Goal: Transaction & Acquisition: Purchase product/service

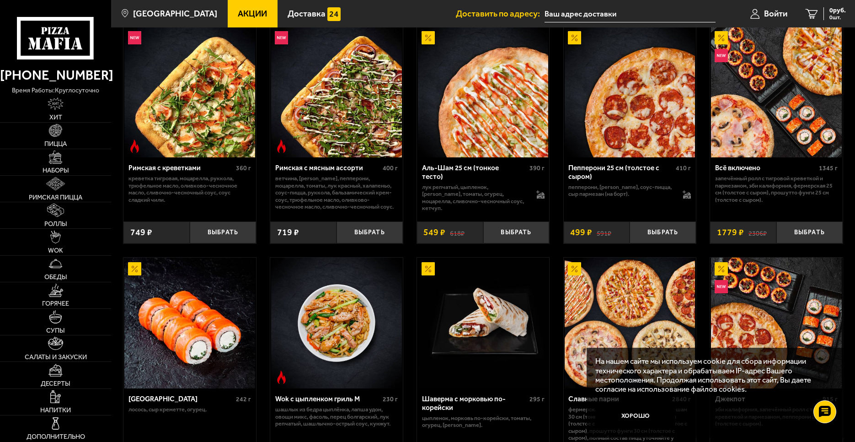
scroll to position [366, 0]
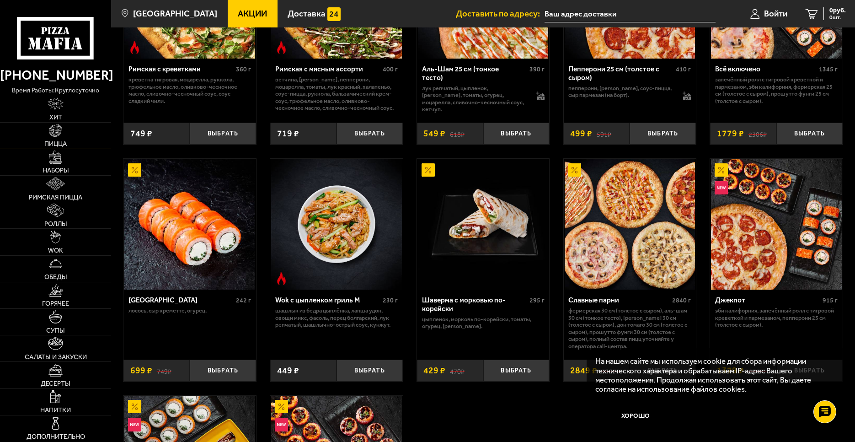
click at [72, 133] on link "Пицца" at bounding box center [55, 136] width 111 height 26
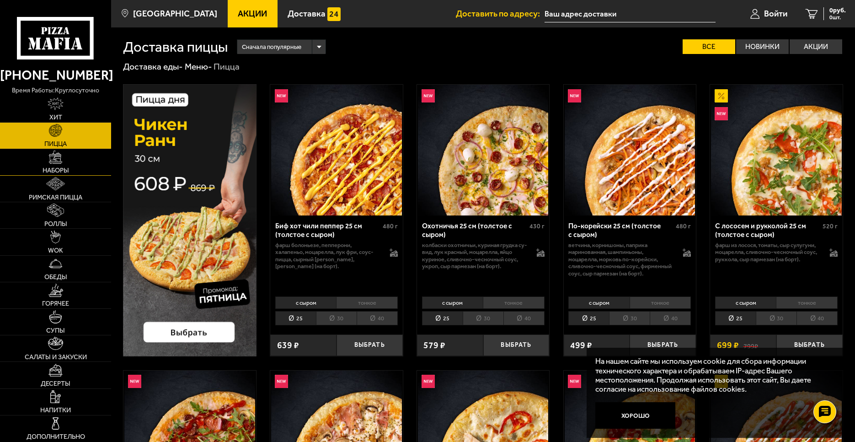
click at [66, 158] on link "Наборы" at bounding box center [55, 162] width 111 height 26
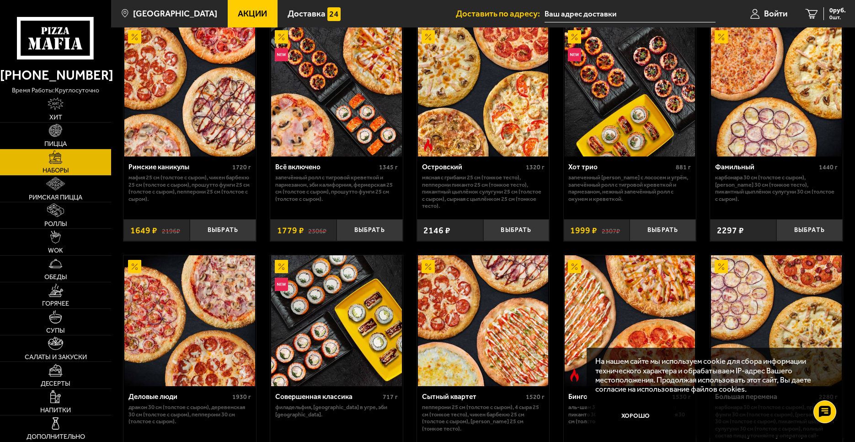
scroll to position [869, 0]
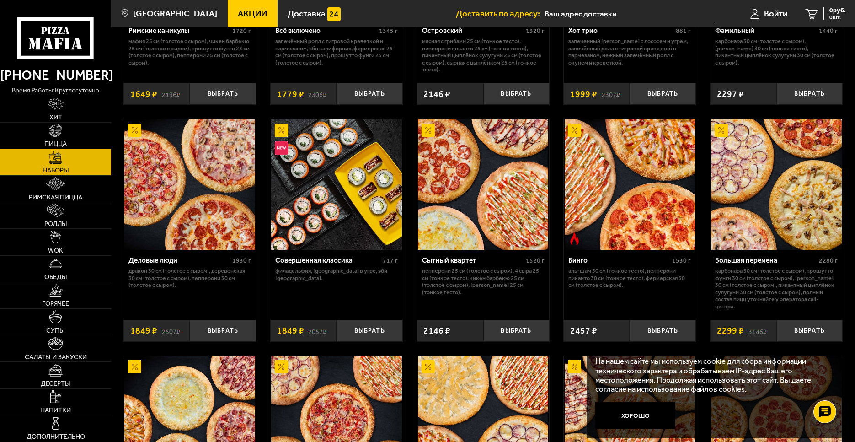
click at [55, 58] on use at bounding box center [55, 38] width 77 height 43
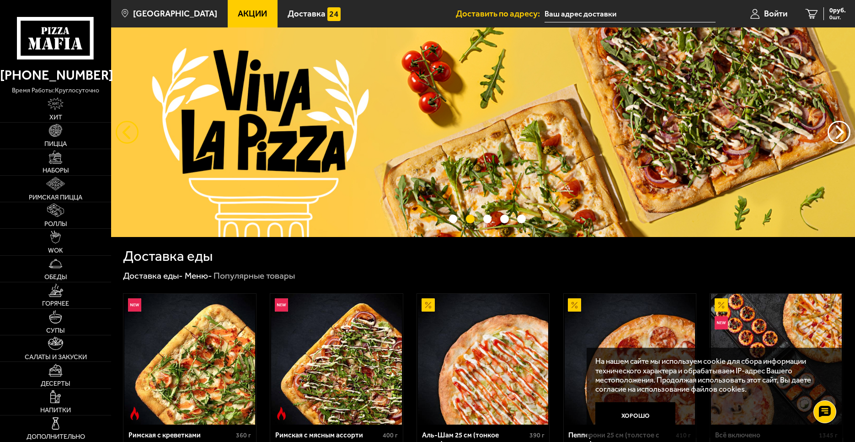
click at [116, 132] on button "следующий" at bounding box center [127, 132] width 23 height 23
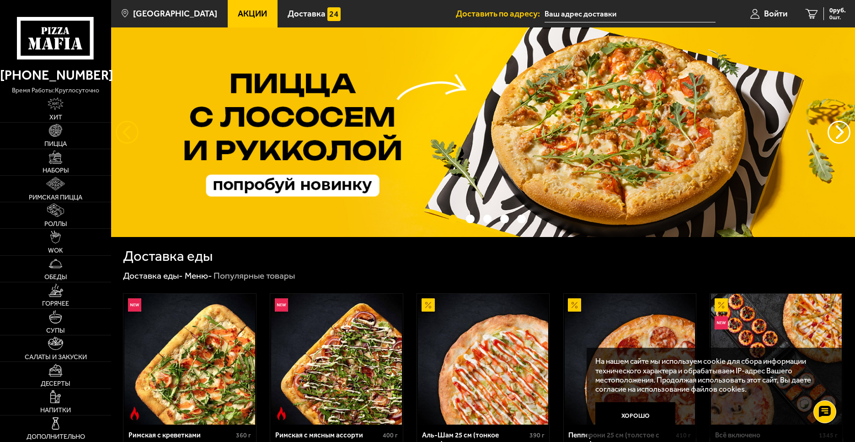
click at [116, 132] on button "следующий" at bounding box center [127, 132] width 23 height 23
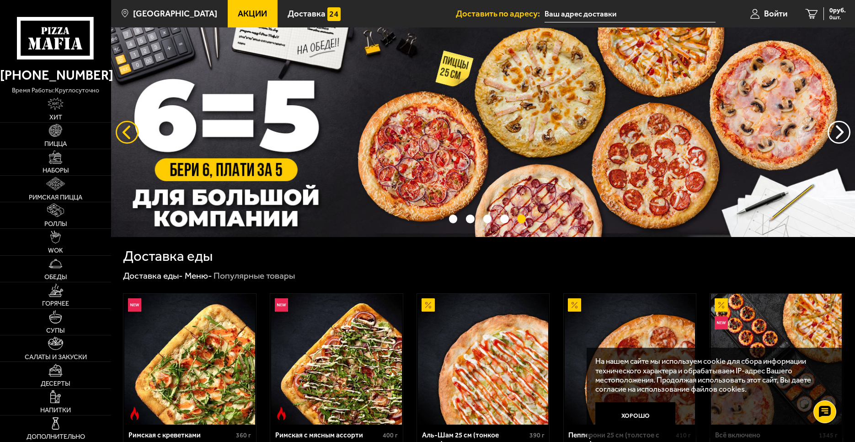
click at [116, 132] on button "следующий" at bounding box center [127, 132] width 23 height 23
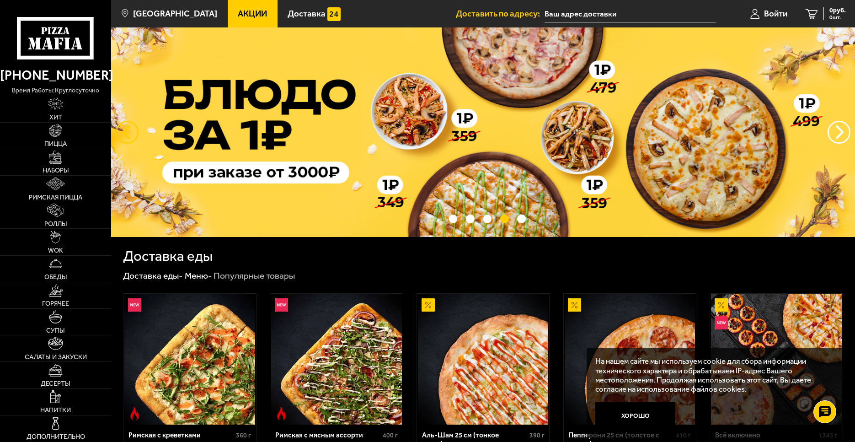
click at [116, 132] on button "следующий" at bounding box center [127, 132] width 23 height 23
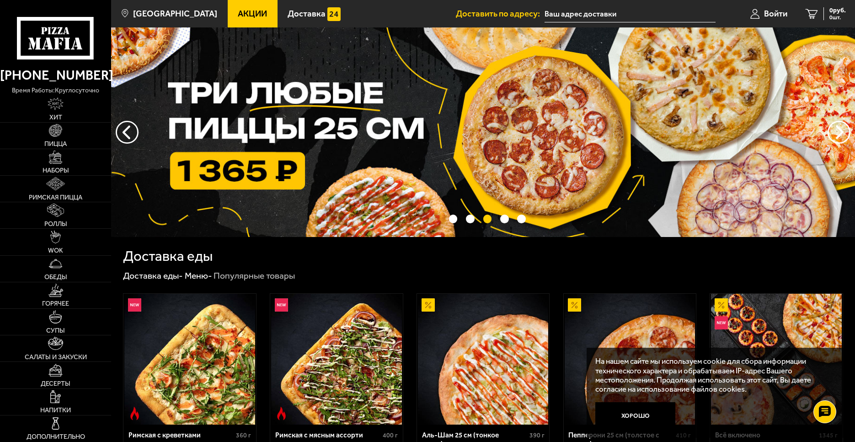
click at [322, 124] on img at bounding box center [483, 131] width 744 height 209
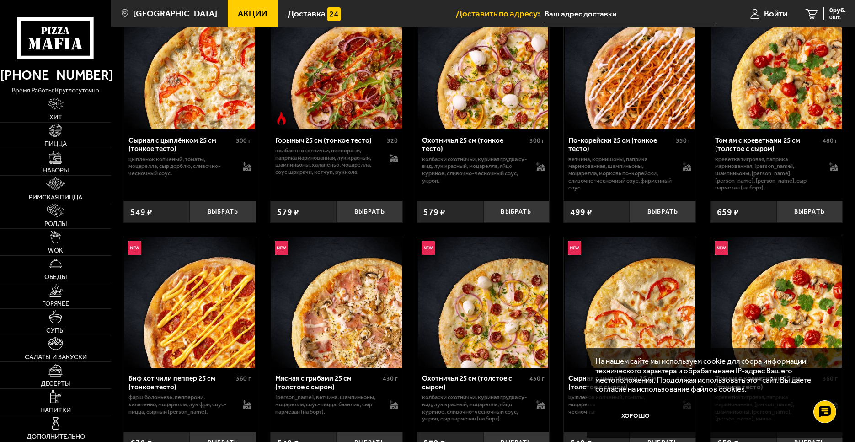
scroll to position [274, 0]
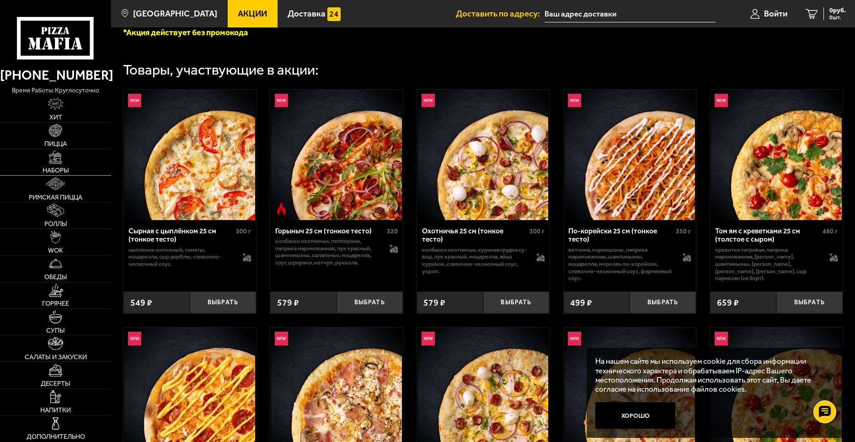
click at [73, 160] on link "Наборы" at bounding box center [55, 162] width 111 height 26
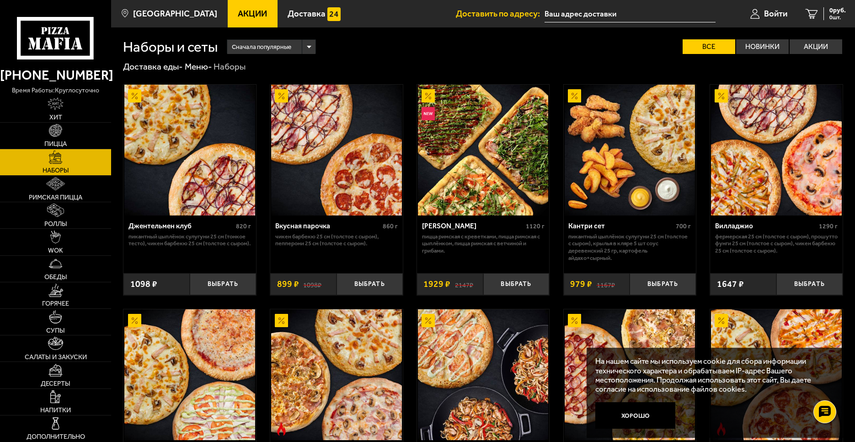
click at [243, 54] on span "Сначала популярные" at bounding box center [261, 46] width 59 height 17
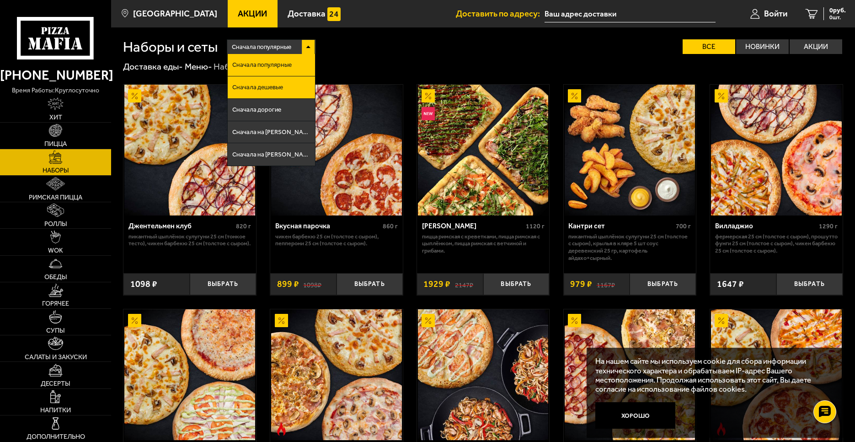
click at [282, 91] on span "Сначала дешевые" at bounding box center [257, 87] width 51 height 6
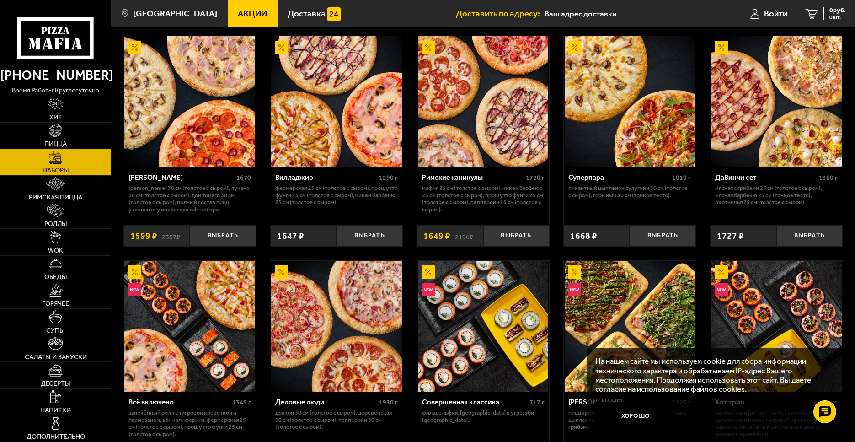
scroll to position [549, 0]
